Goal: Find specific page/section: Find specific page/section

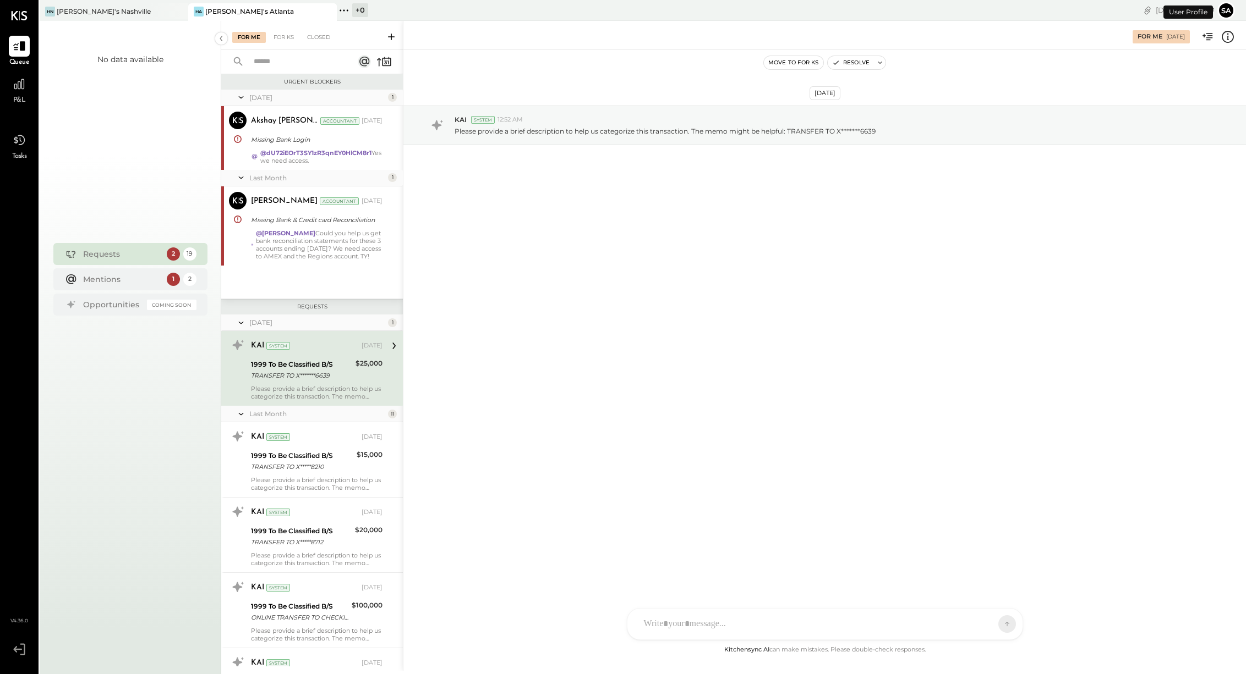
scroll to position [6, 0]
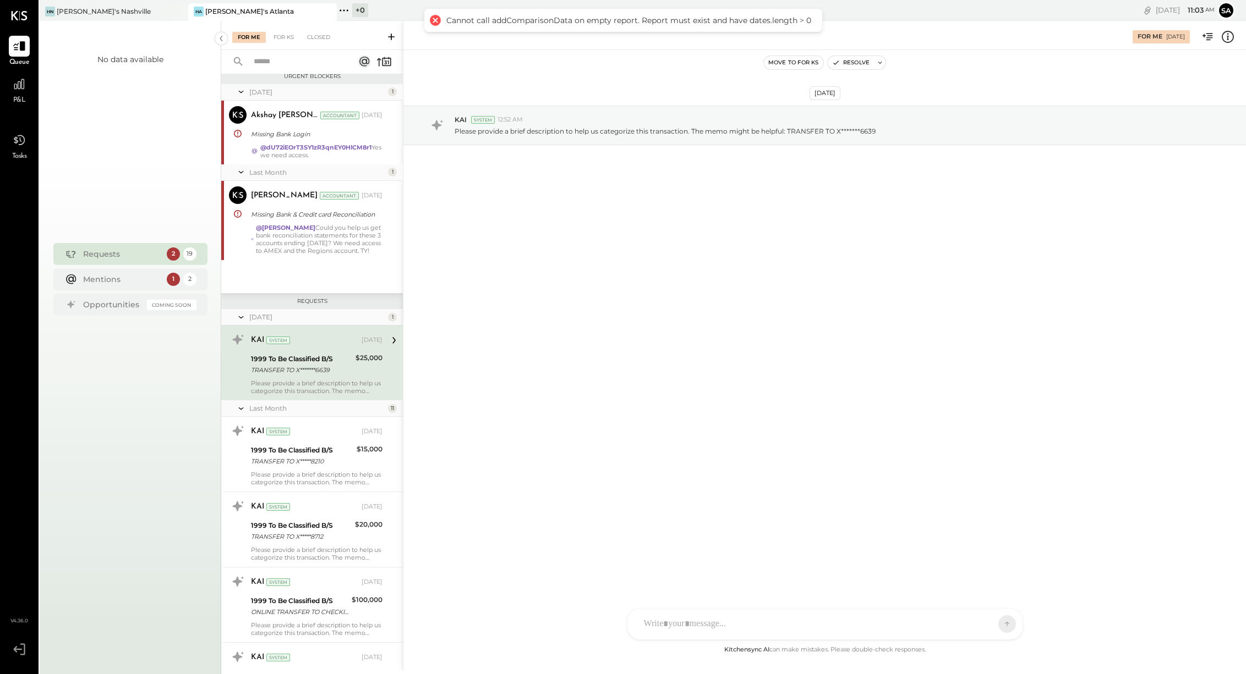
click at [392, 38] on icon at bounding box center [391, 36] width 11 height 11
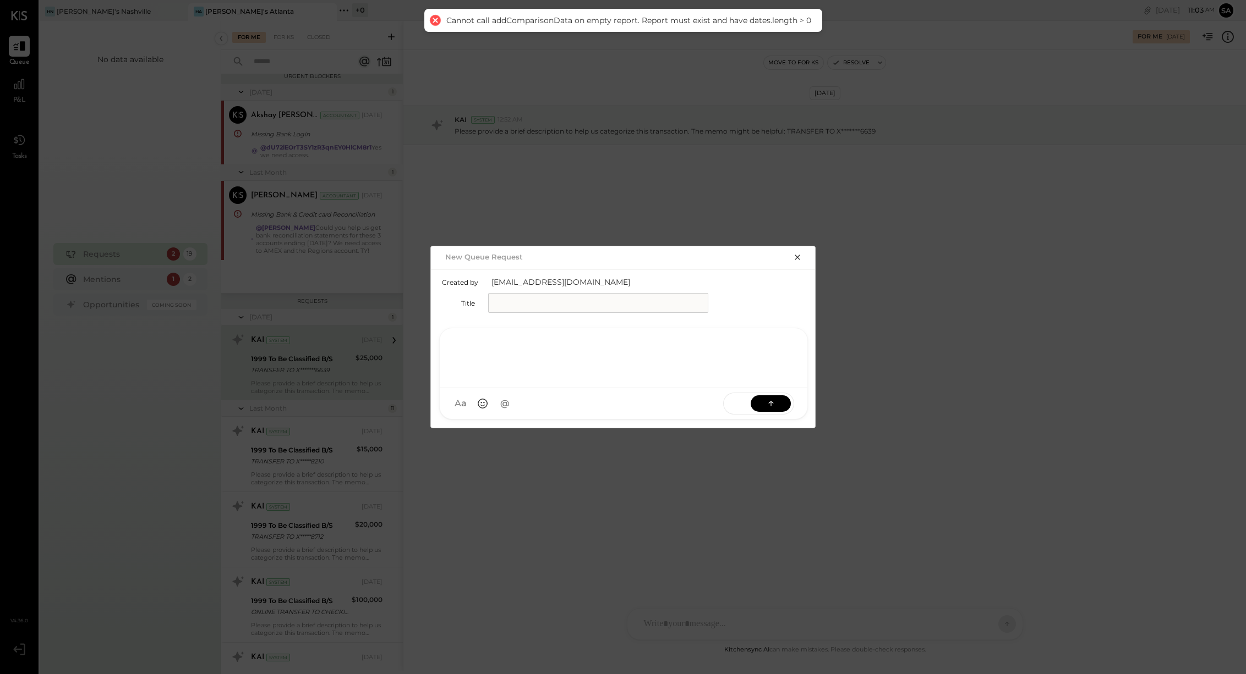
click at [563, 376] on div at bounding box center [623, 357] width 345 height 44
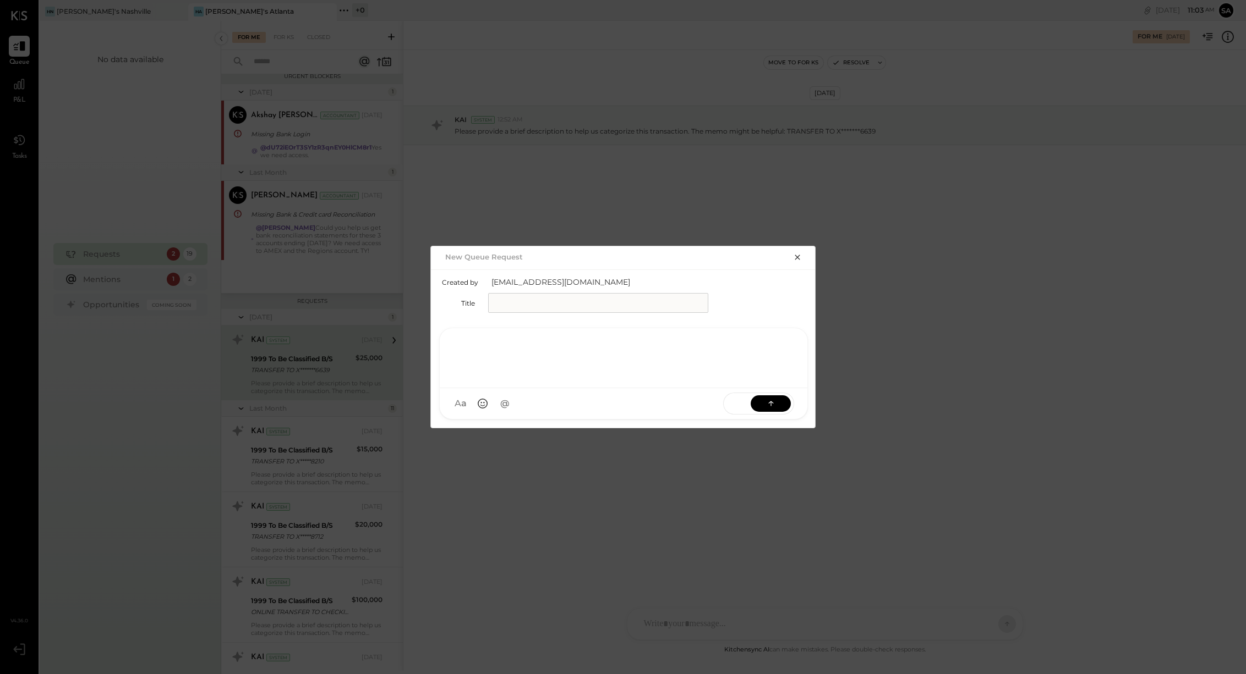
click at [799, 260] on icon "button" at bounding box center [797, 257] width 9 height 9
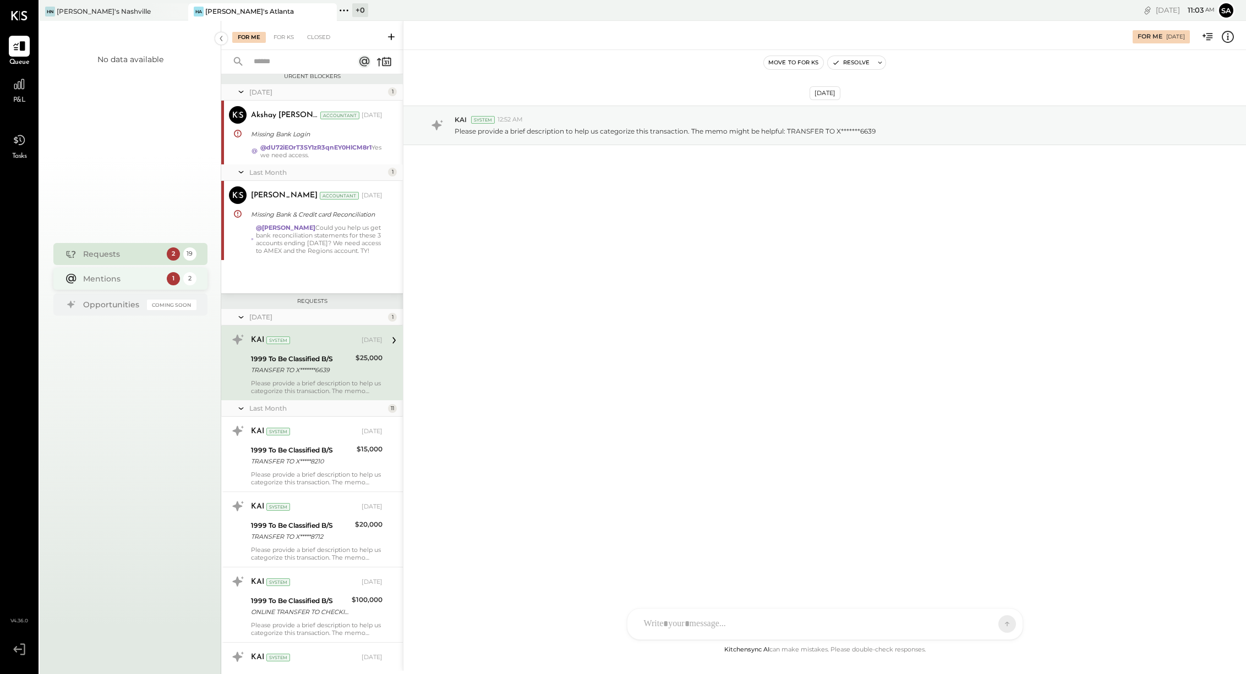
click at [114, 277] on div "Mentions" at bounding box center [122, 278] width 78 height 11
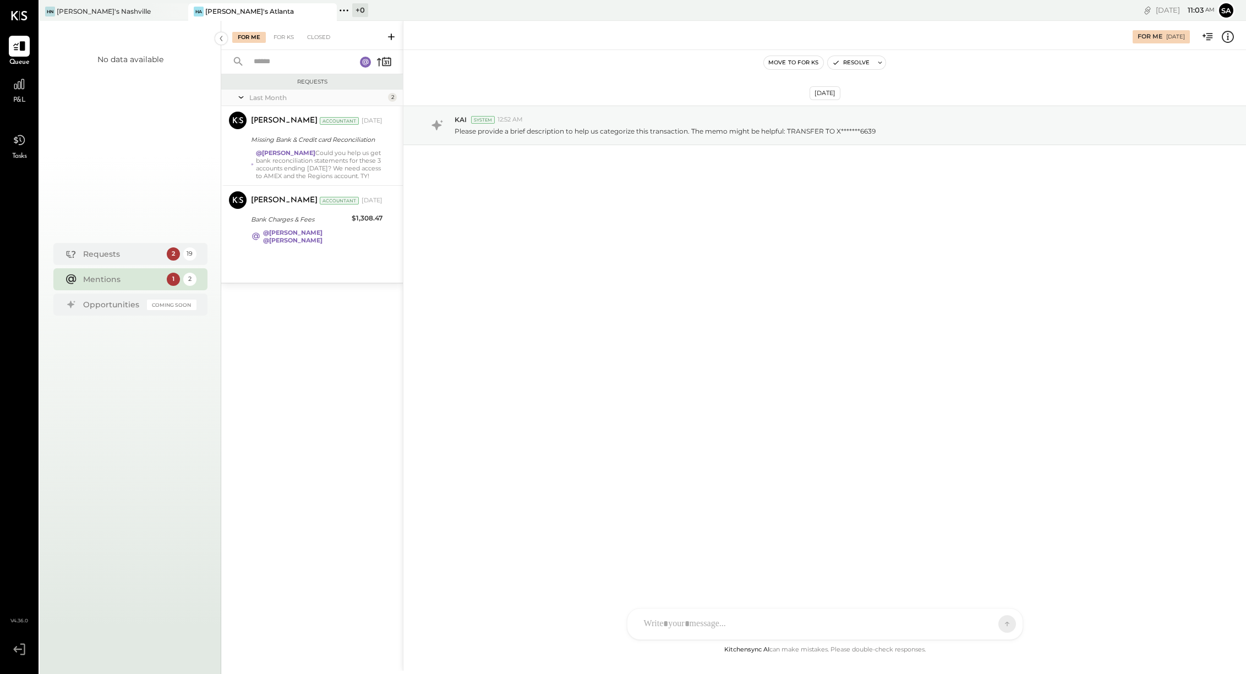
click at [393, 37] on icon at bounding box center [391, 36] width 11 height 11
